Goal: Task Accomplishment & Management: Use online tool/utility

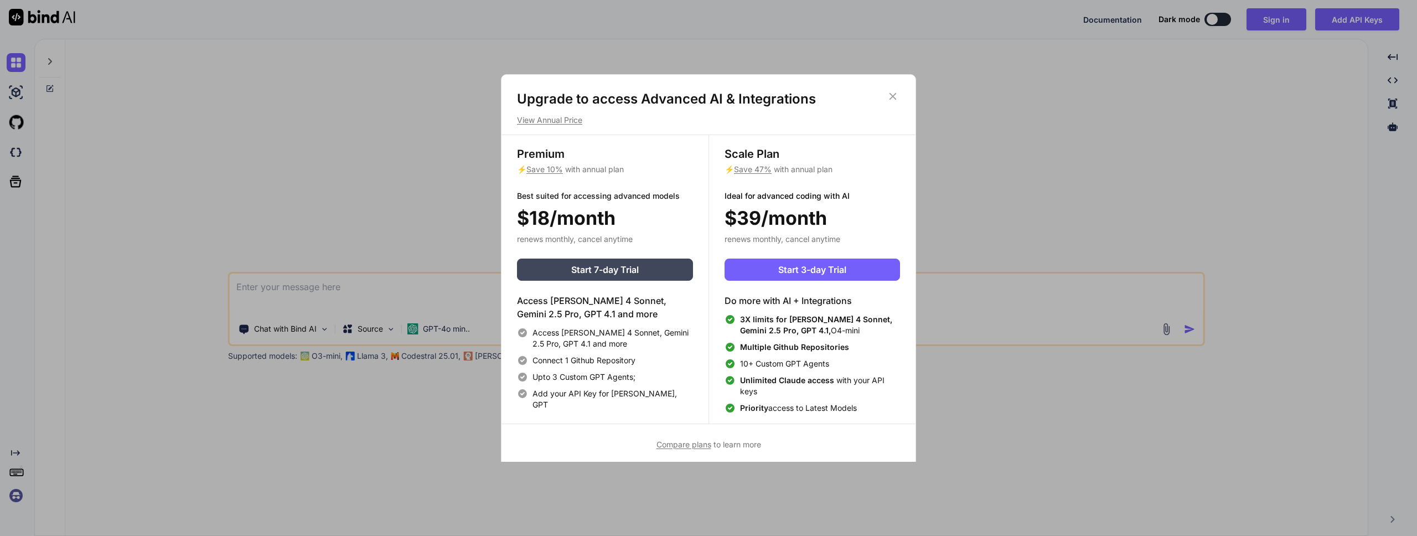
click at [894, 94] on icon at bounding box center [893, 96] width 12 height 12
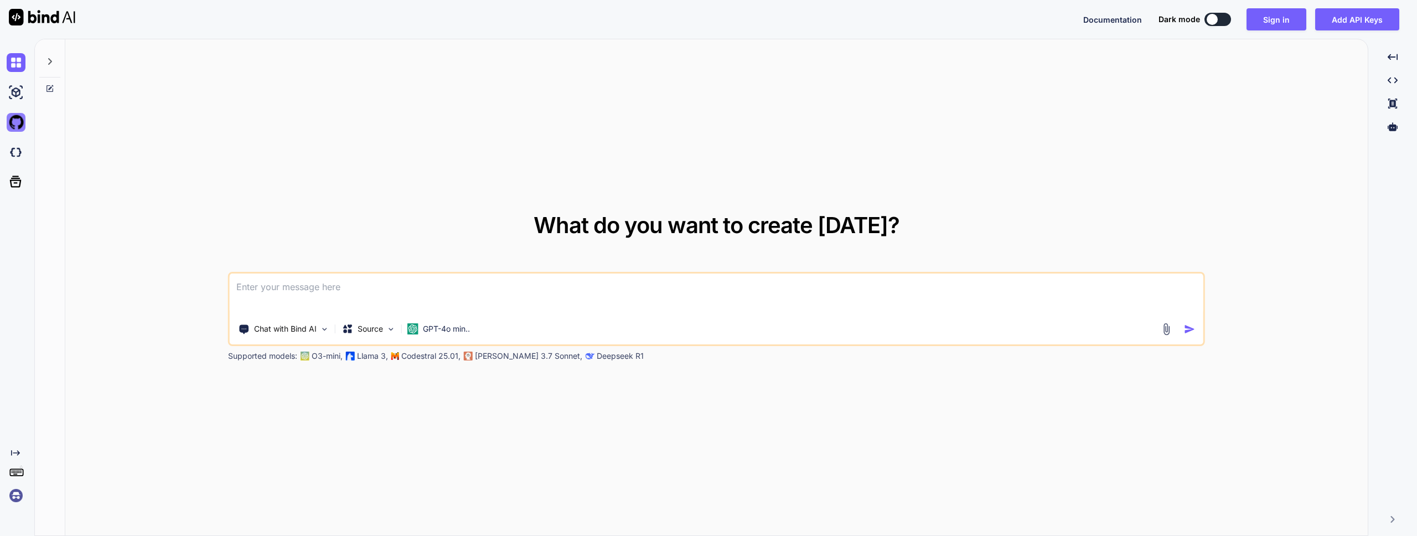
click at [15, 118] on img at bounding box center [16, 122] width 19 height 19
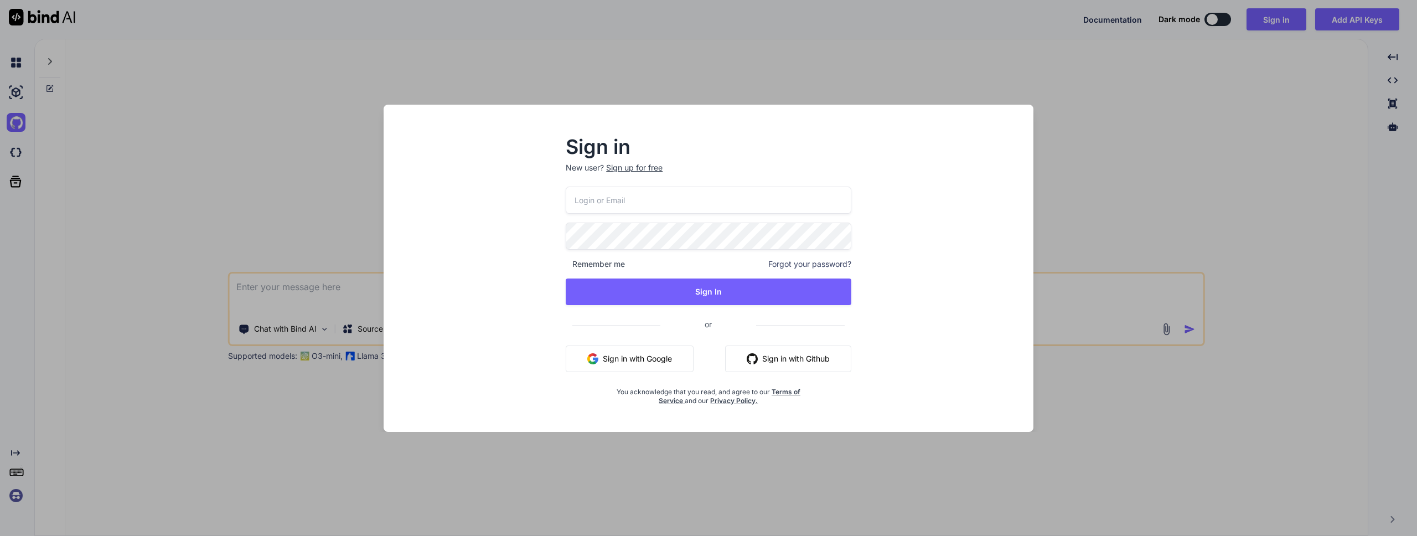
click at [673, 363] on button "Sign in with Google" at bounding box center [630, 358] width 128 height 27
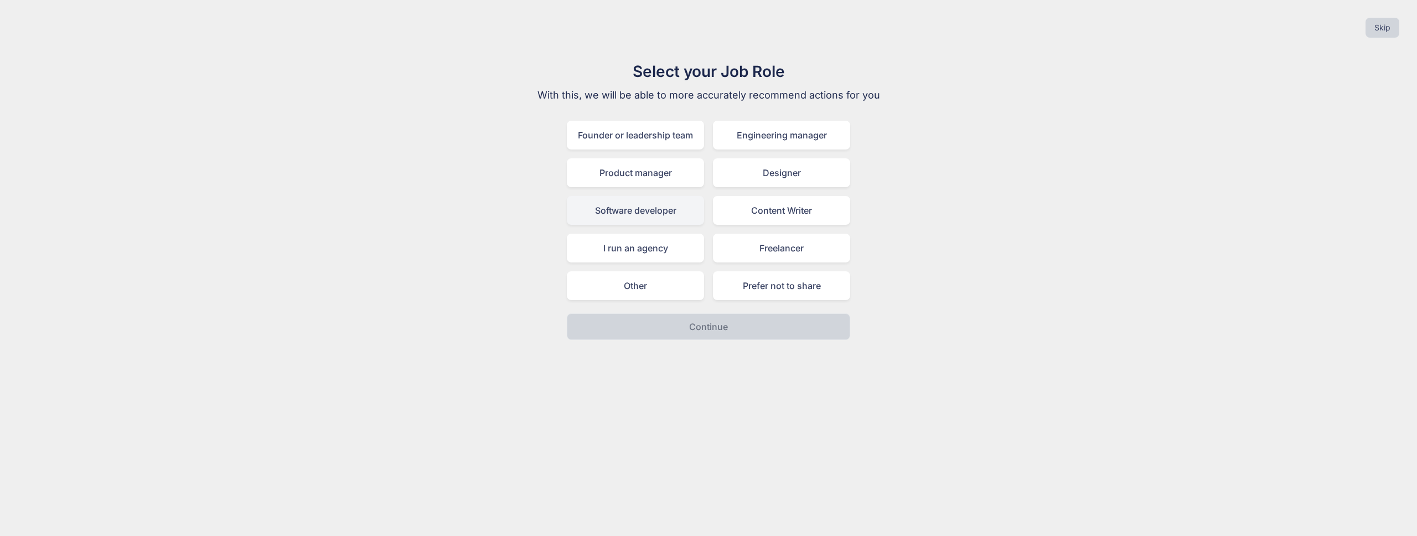
click at [642, 221] on div "Software developer" at bounding box center [635, 210] width 137 height 29
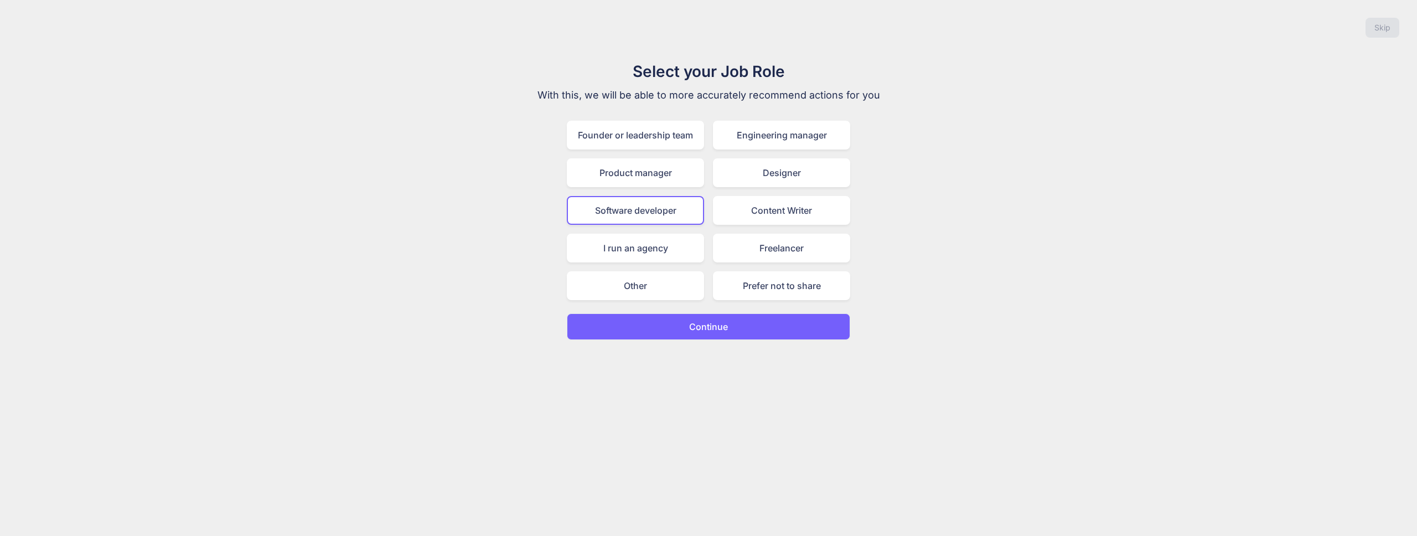
click at [711, 313] on button "Continue" at bounding box center [708, 326] width 283 height 27
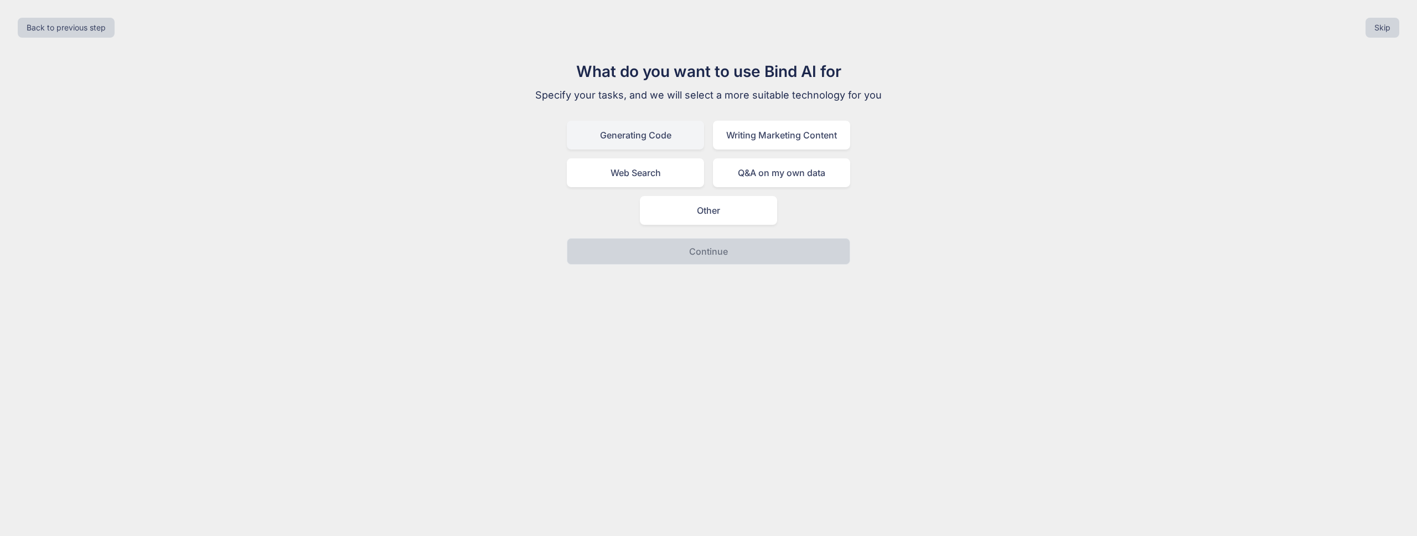
click at [631, 132] on div "Generating Code" at bounding box center [635, 135] width 137 height 29
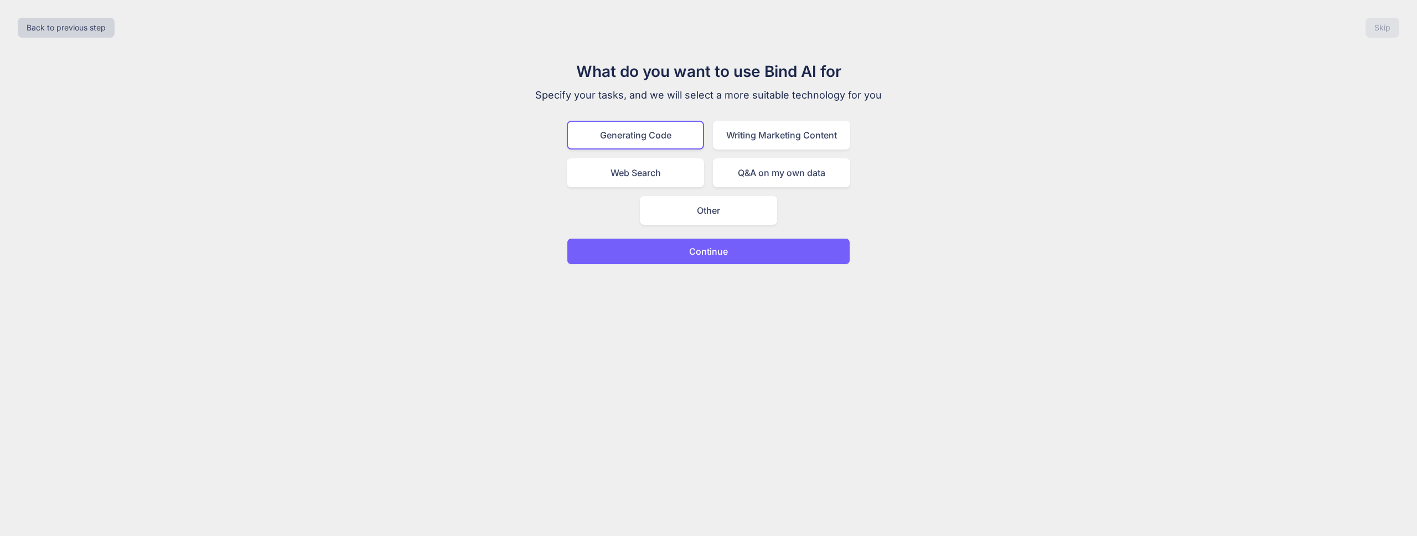
click at [684, 244] on button "Continue" at bounding box center [708, 251] width 283 height 27
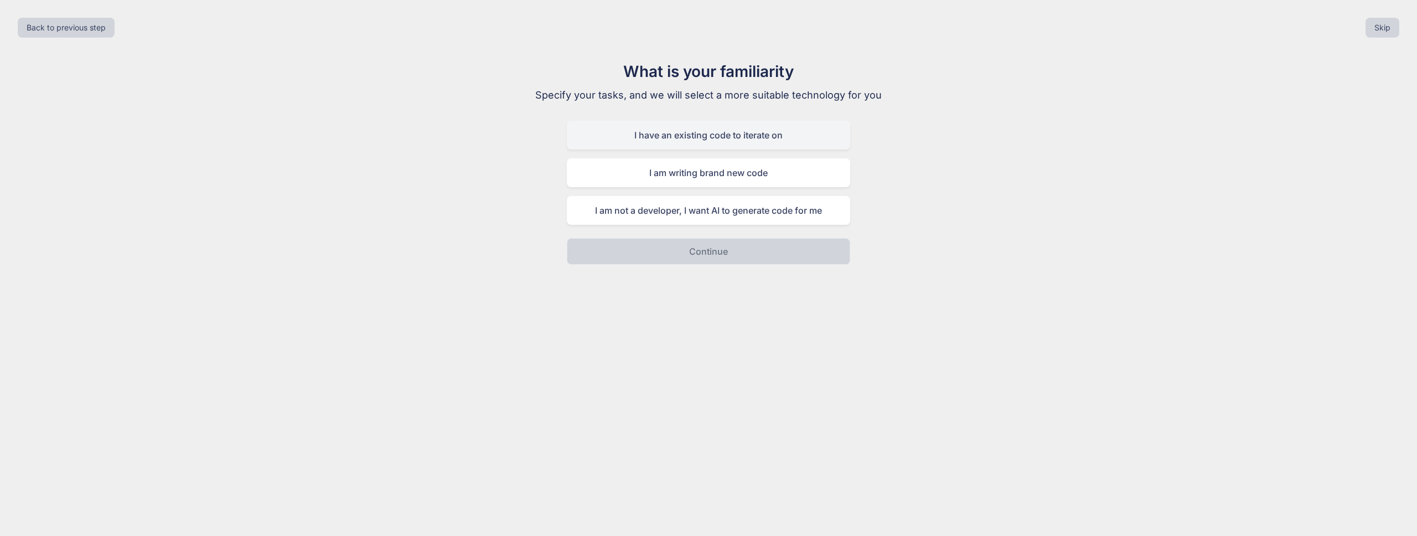
click at [671, 145] on div "I have an existing code to iterate on" at bounding box center [708, 135] width 283 height 29
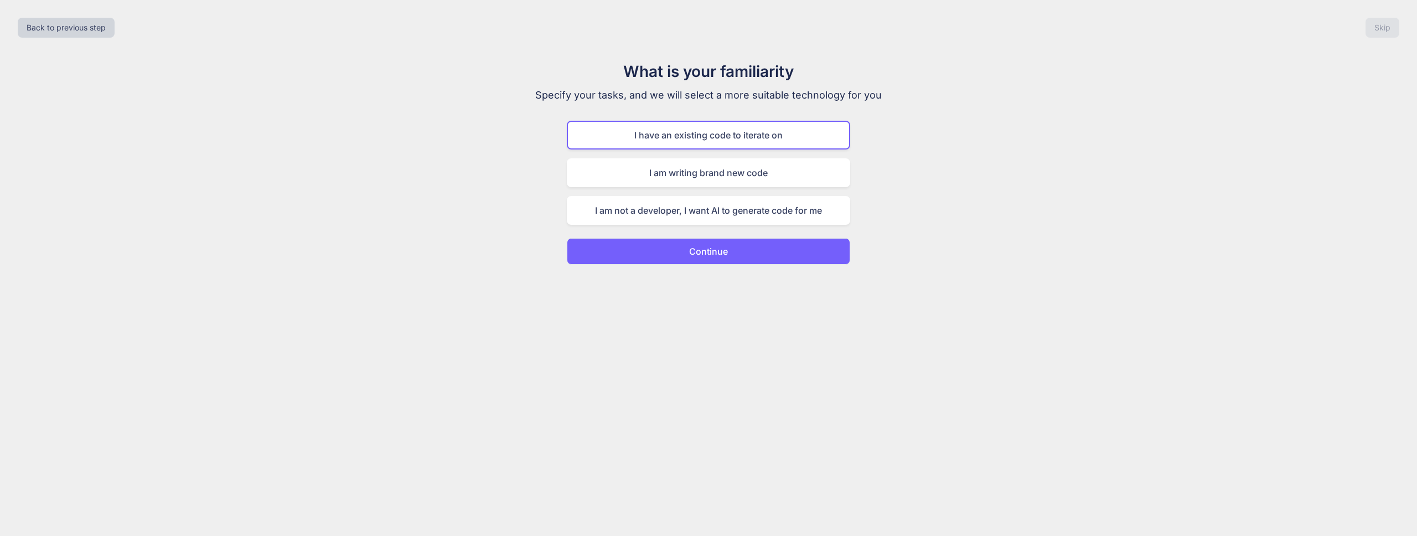
click at [691, 265] on div "Back to previous step Skip What is your familiarity Specify your tasks, and we …" at bounding box center [708, 268] width 1417 height 536
click at [699, 253] on p "Continue" at bounding box center [708, 251] width 39 height 13
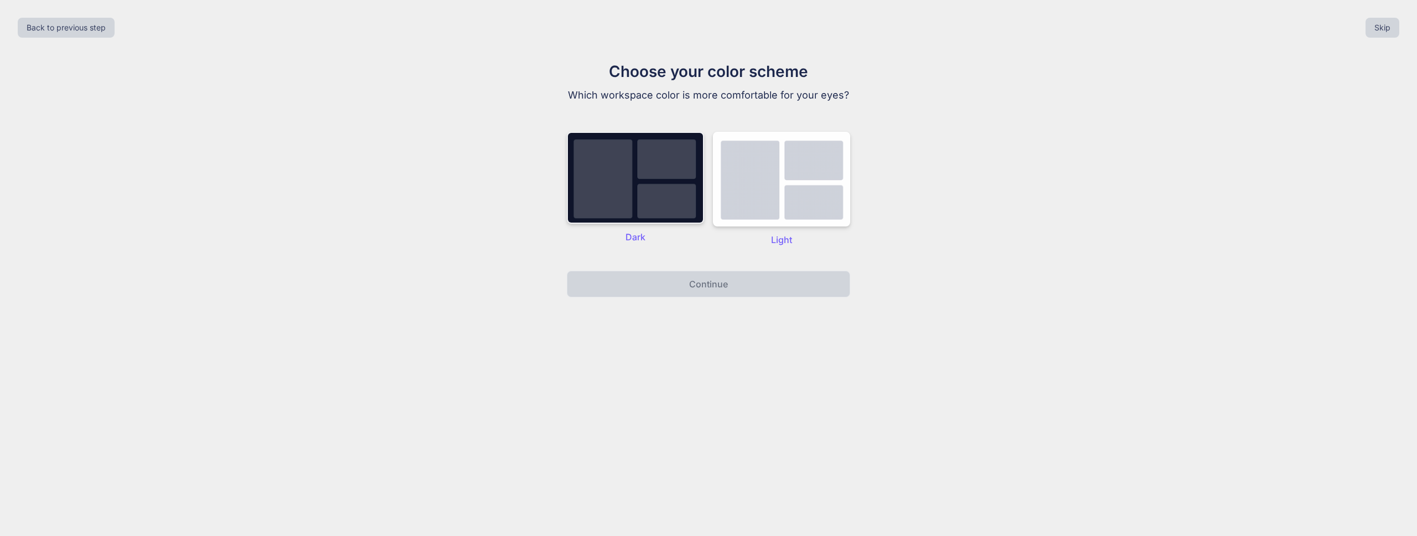
click at [657, 208] on img at bounding box center [635, 178] width 137 height 92
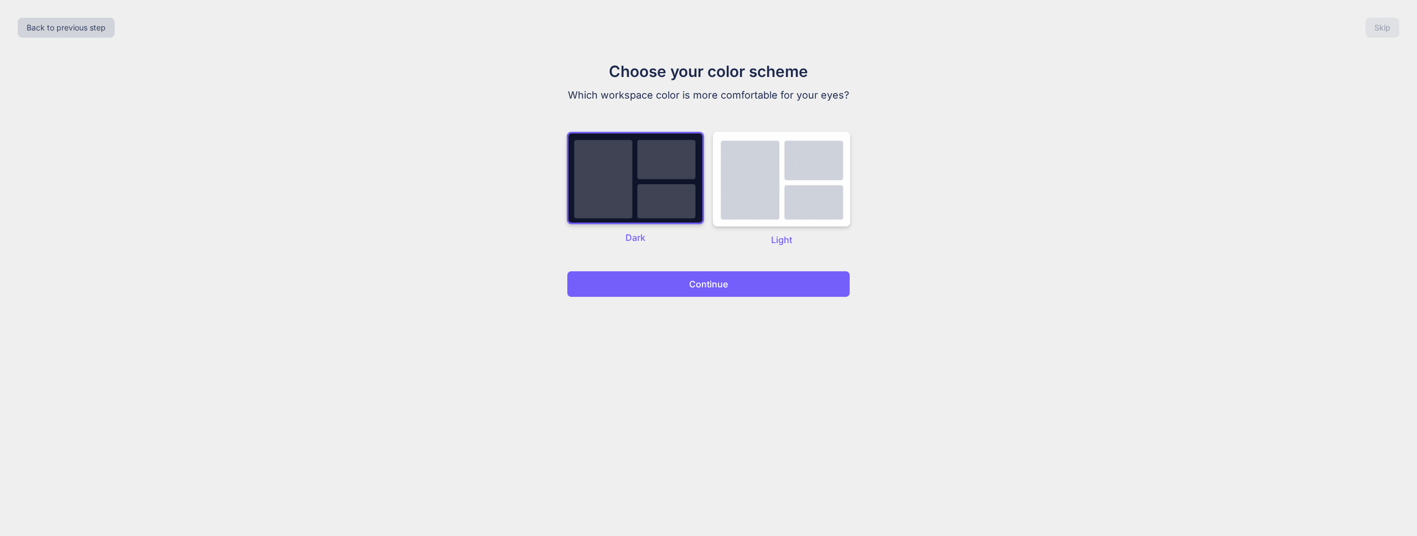
click at [662, 275] on button "Continue" at bounding box center [708, 284] width 283 height 27
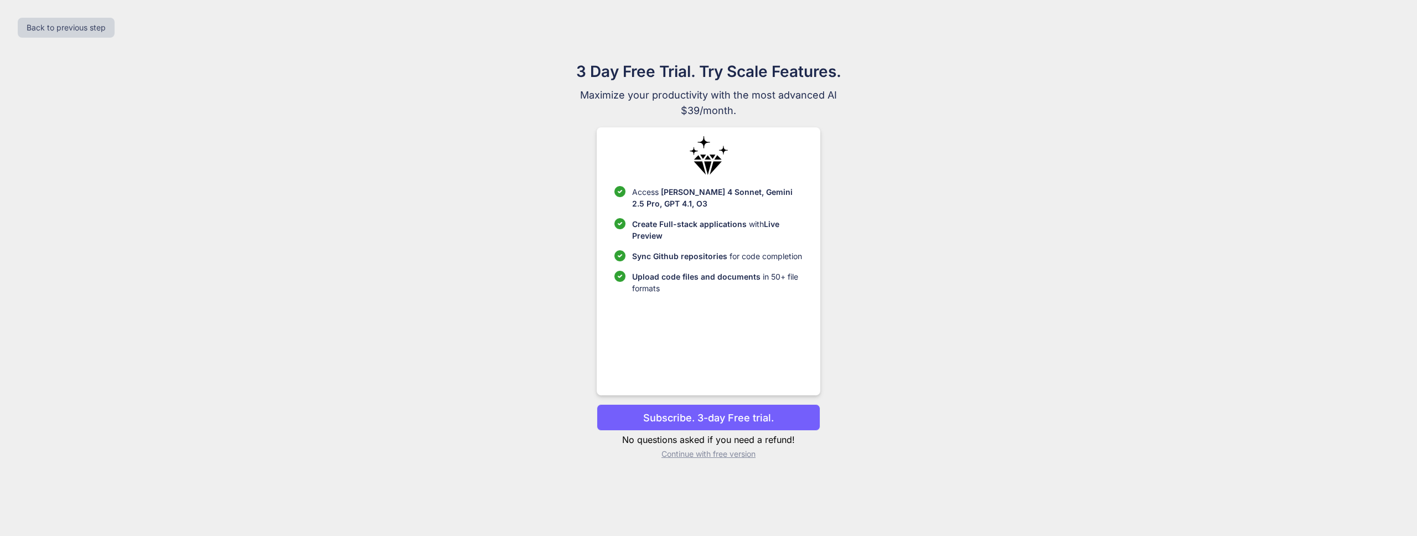
click at [711, 454] on p "Continue with free version" at bounding box center [708, 453] width 223 height 11
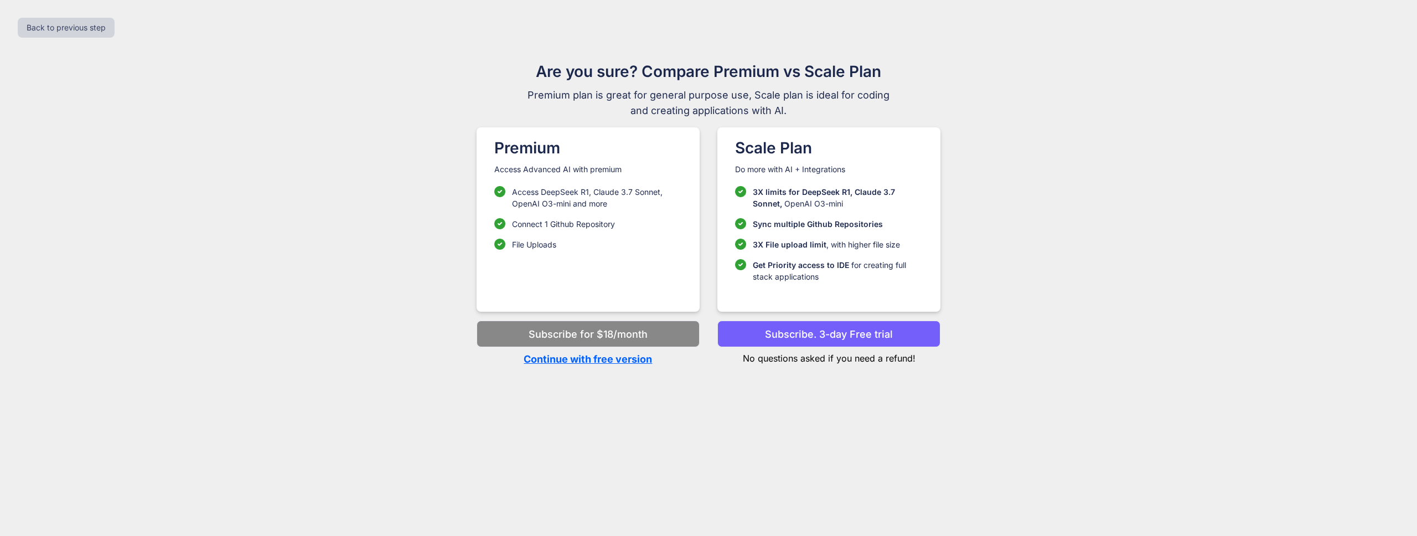
click at [584, 360] on p "Continue with free version" at bounding box center [588, 359] width 223 height 15
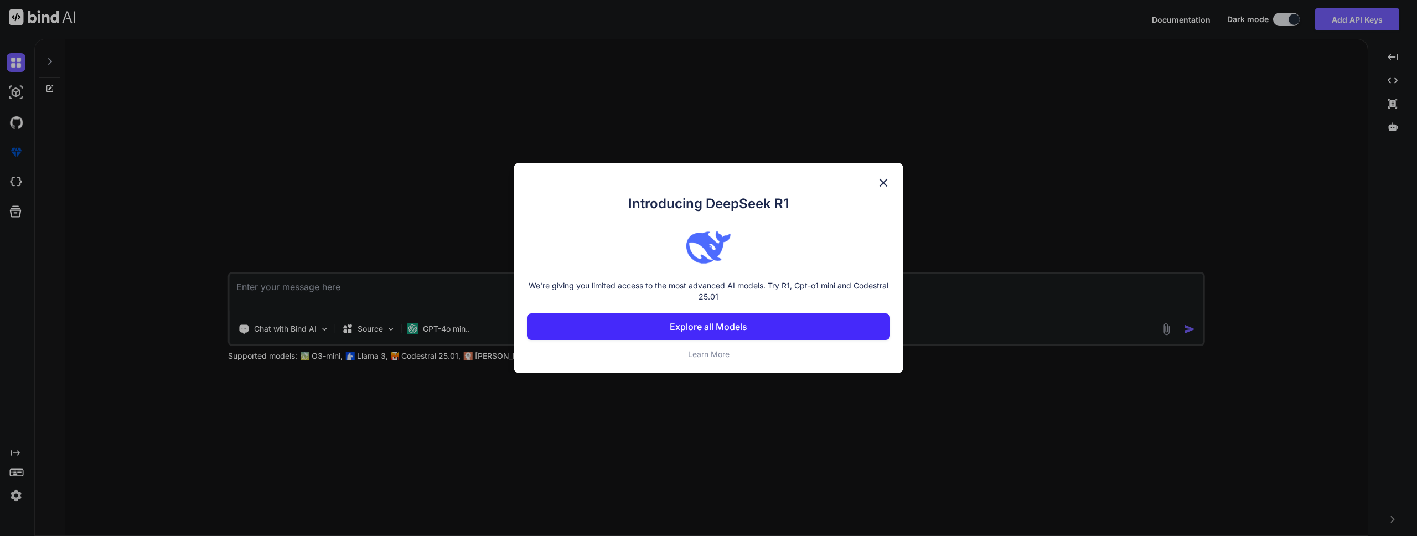
click at [883, 186] on img at bounding box center [883, 182] width 13 height 13
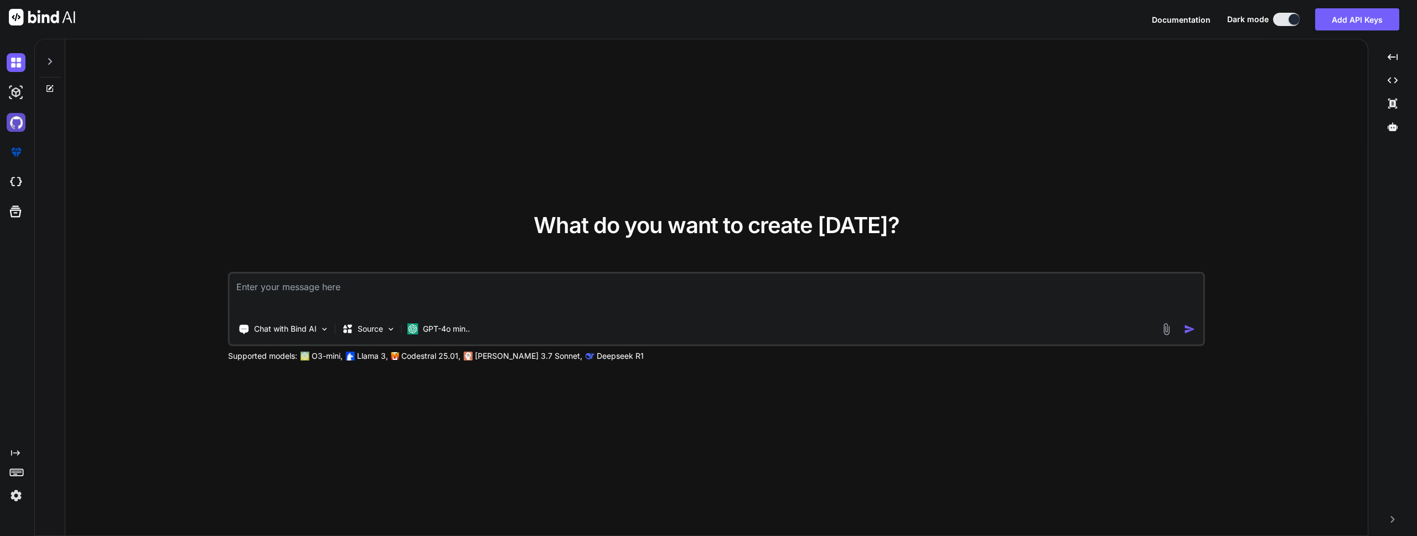
click at [14, 127] on img at bounding box center [16, 122] width 19 height 19
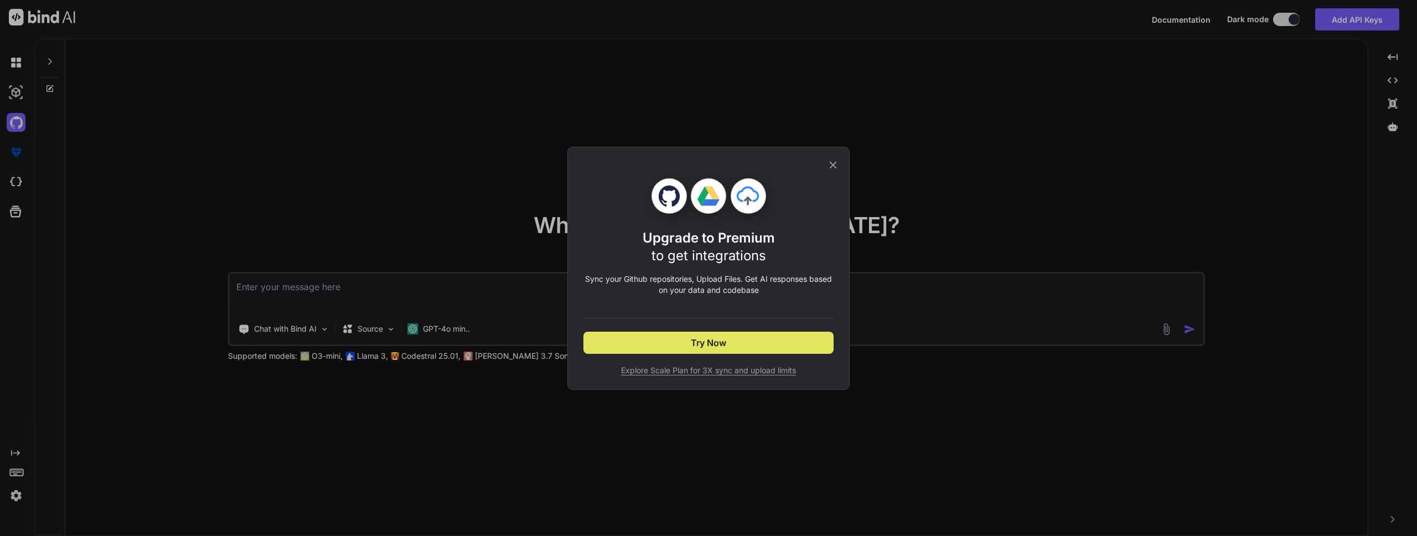
click at [696, 344] on span "Try Now" at bounding box center [708, 342] width 35 height 13
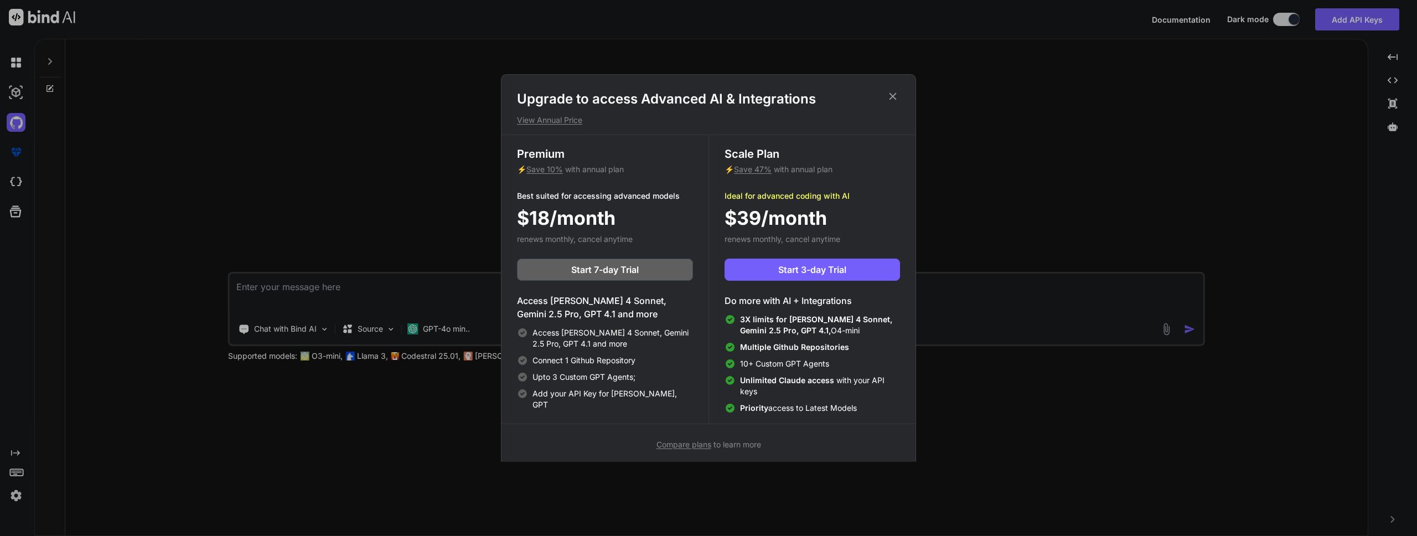
click at [893, 96] on icon at bounding box center [893, 96] width 7 height 7
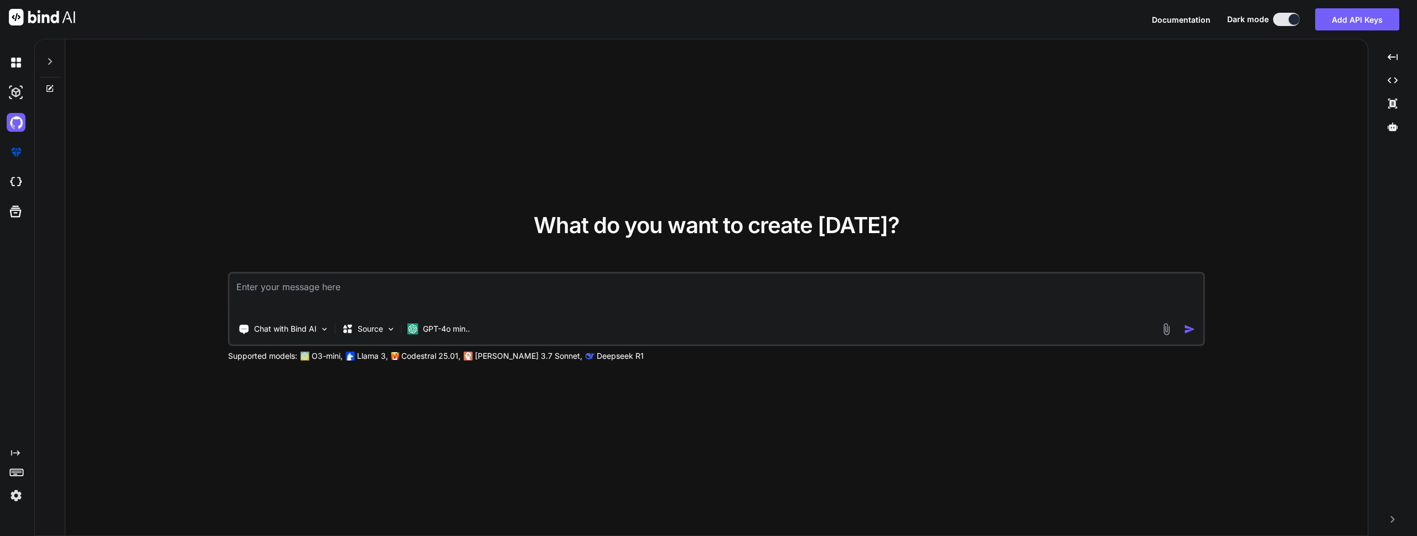
click at [1168, 334] on img at bounding box center [1166, 329] width 13 height 13
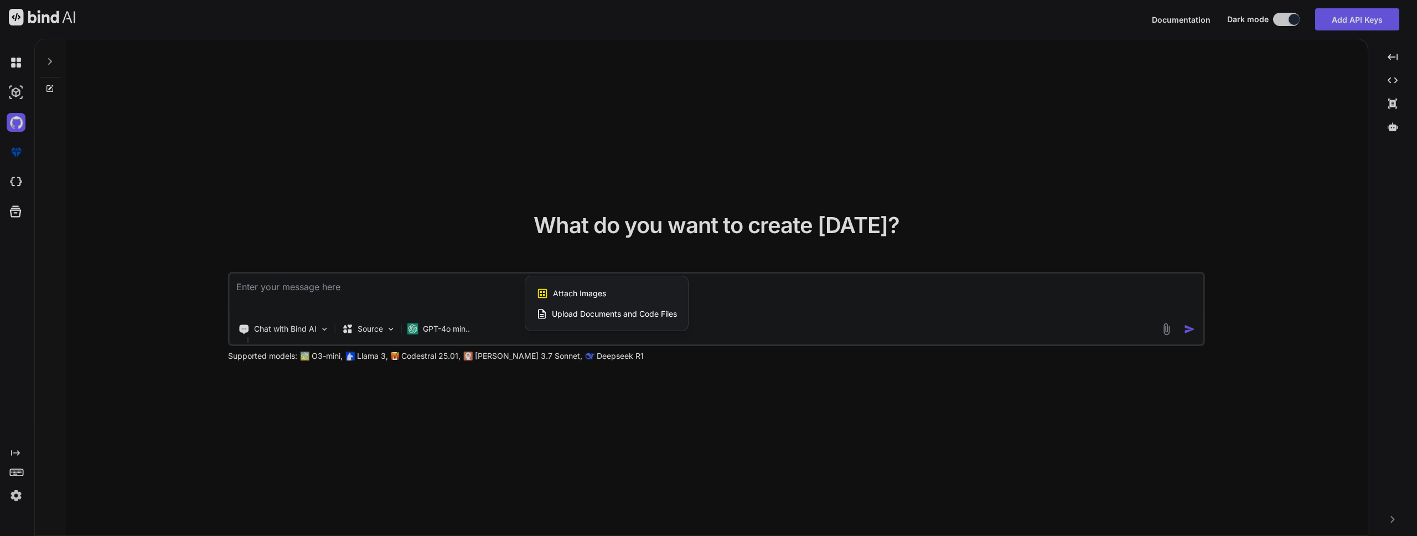
click at [581, 317] on span "Upload Documents and Code Files" at bounding box center [614, 313] width 125 height 11
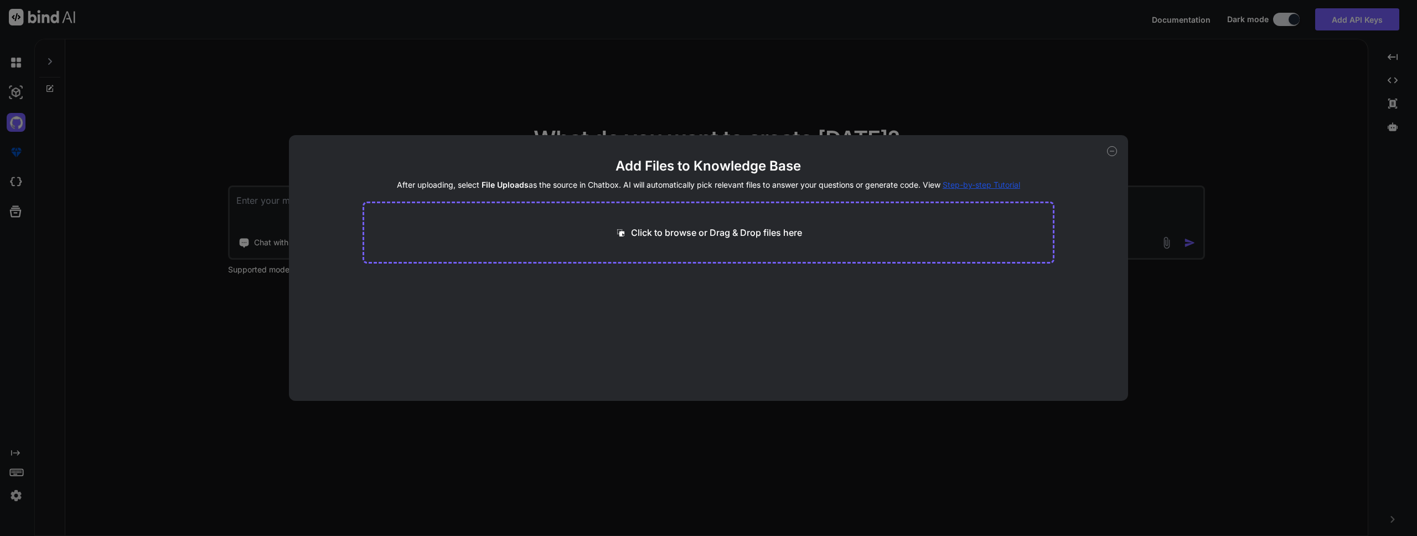
click at [673, 231] on p "Click to browse or Drag & Drop files here" at bounding box center [716, 232] width 171 height 13
click at [1113, 153] on icon at bounding box center [1112, 151] width 10 height 10
